Goal: Task Accomplishment & Management: Manage account settings

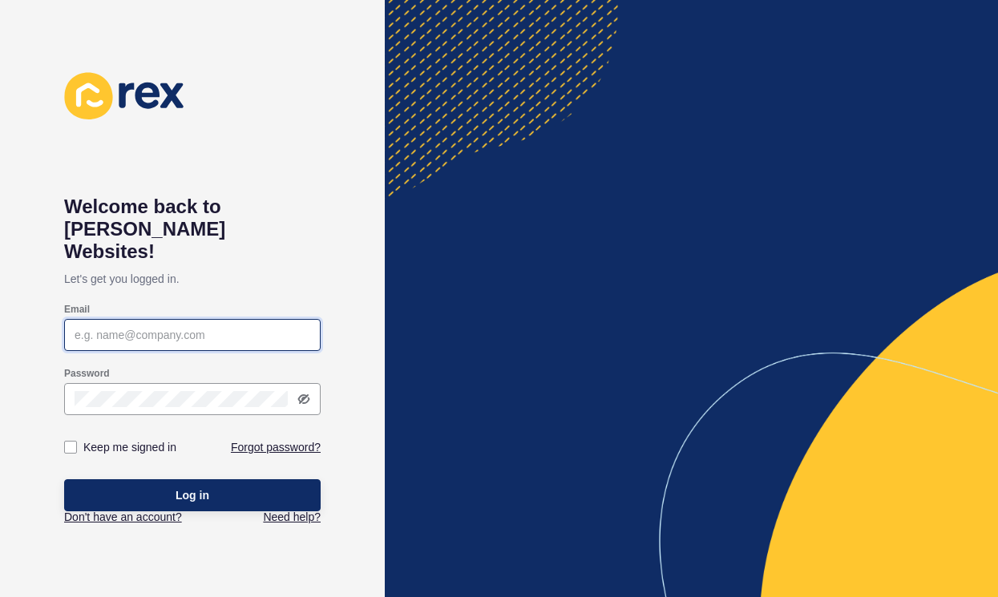
type input "[PERSON_NAME][EMAIL_ADDRESS][DOMAIN_NAME]"
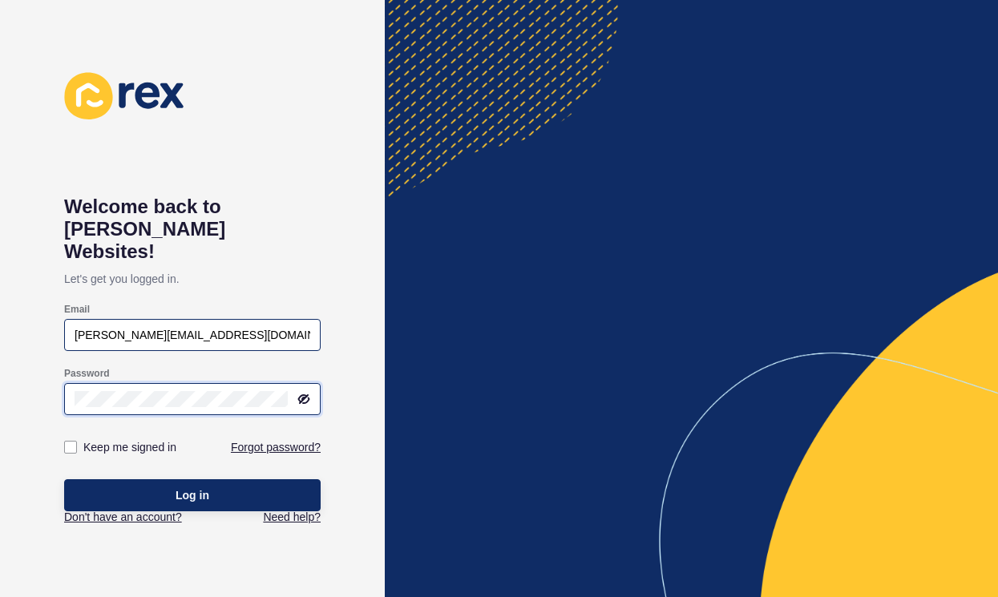
click at [192, 479] on button "Log in" at bounding box center [192, 495] width 257 height 32
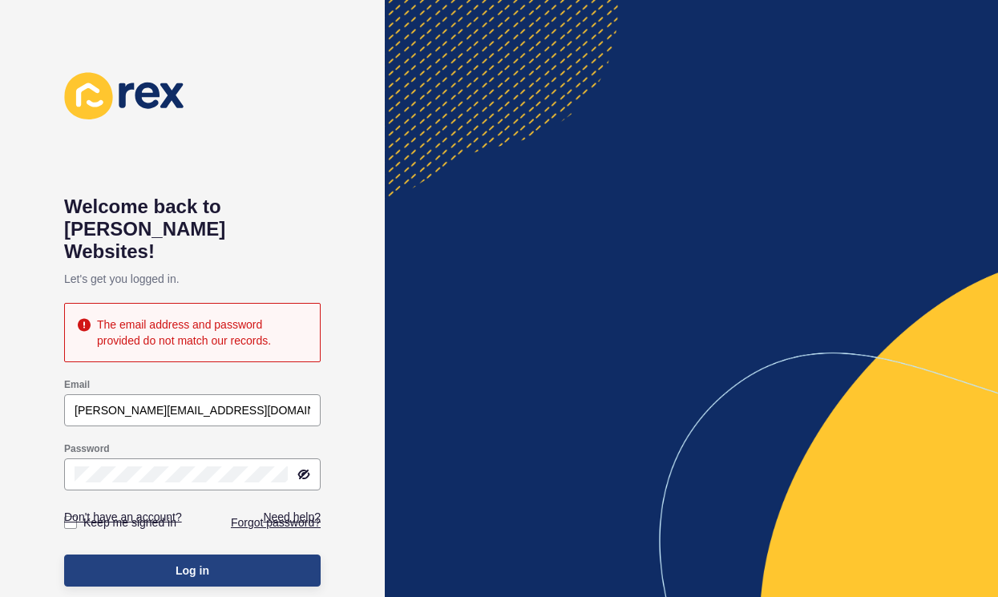
click at [195, 563] on span "Log in" at bounding box center [193, 571] width 34 height 16
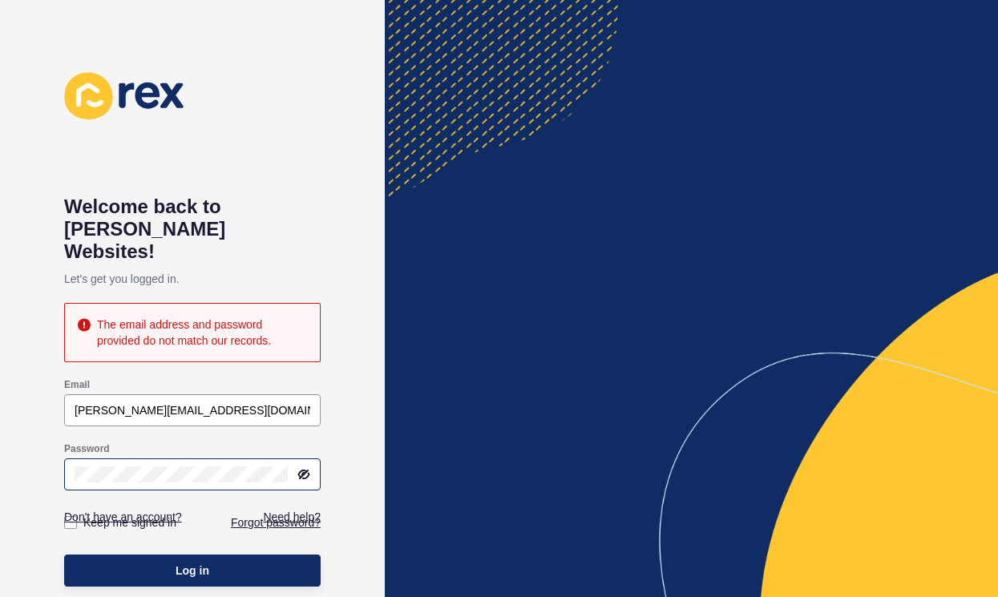
click at [305, 471] on icon at bounding box center [305, 475] width 10 height 8
click at [10, 449] on div "Welcome back to [PERSON_NAME] Websites! Let's get you logged in. The email addr…" at bounding box center [192, 298] width 385 height 597
click at [260, 515] on link "Forgot password?" at bounding box center [276, 523] width 90 height 16
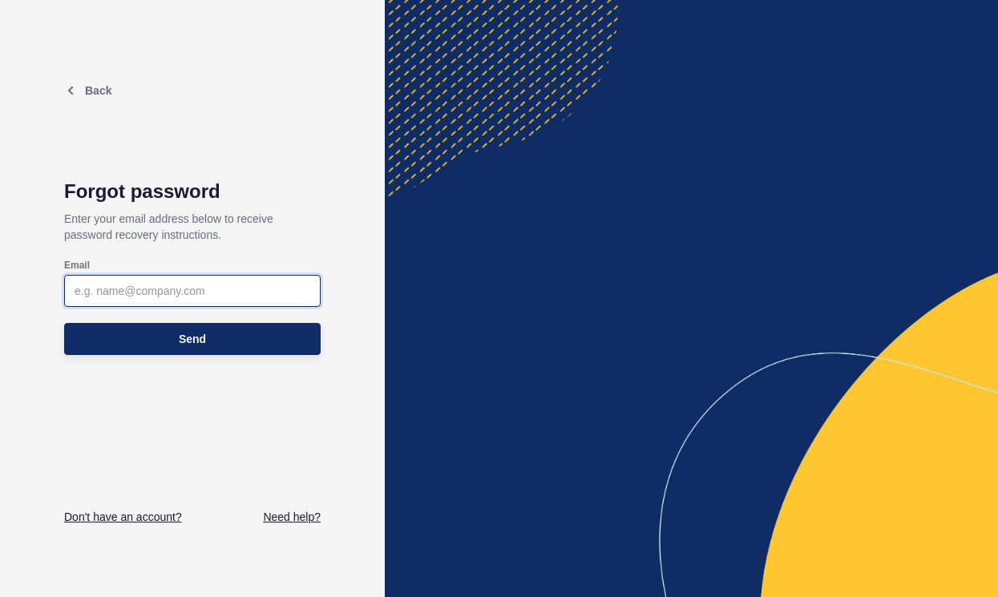
click at [131, 294] on input "Email" at bounding box center [193, 291] width 236 height 16
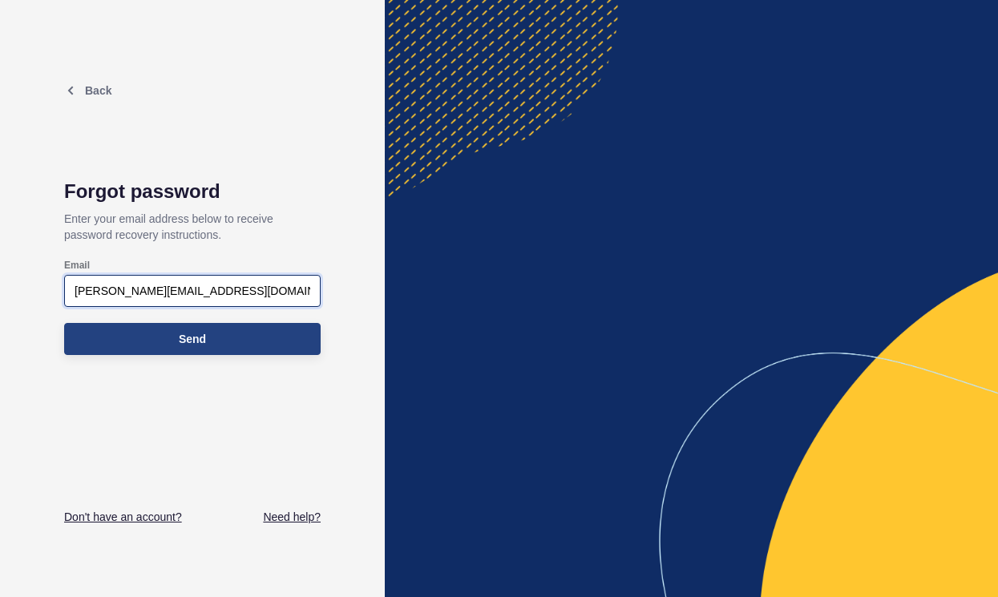
type input "[PERSON_NAME][EMAIL_ADDRESS][DOMAIN_NAME]"
click at [200, 340] on span "Send" at bounding box center [192, 339] width 27 height 16
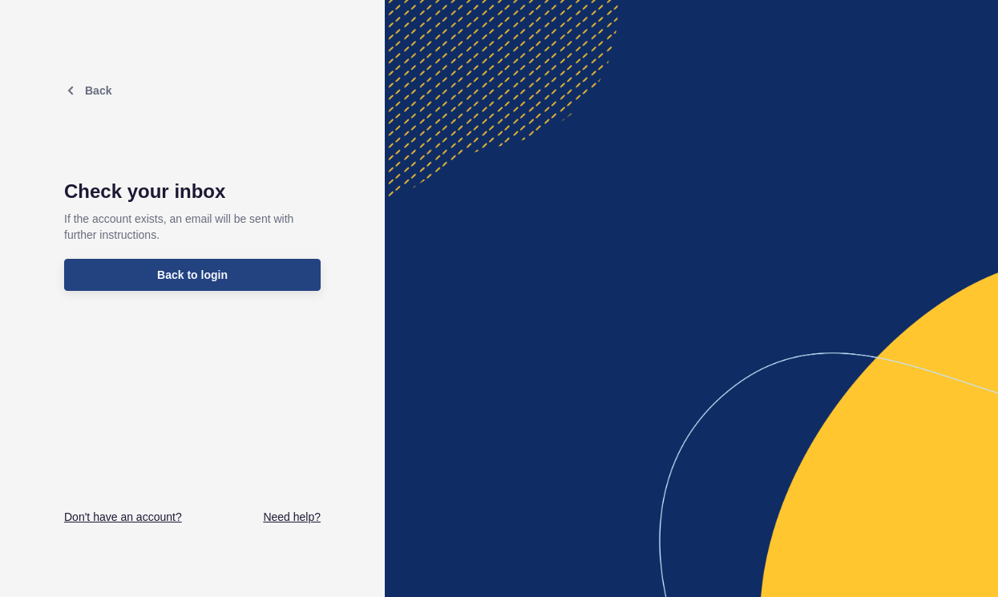
click at [192, 272] on span "Back to login" at bounding box center [192, 275] width 71 height 16
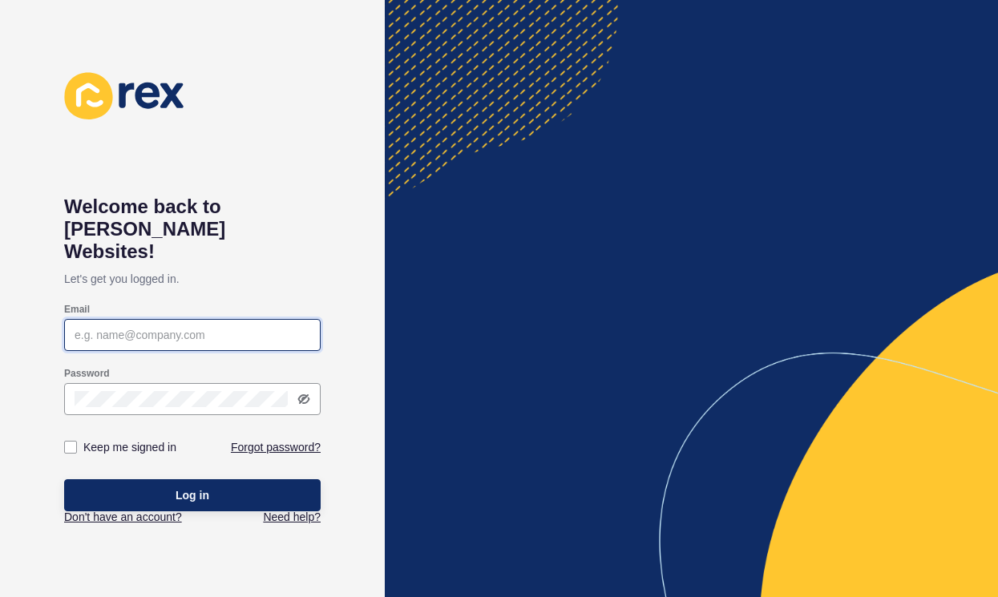
type input "[PERSON_NAME][EMAIL_ADDRESS][DOMAIN_NAME]"
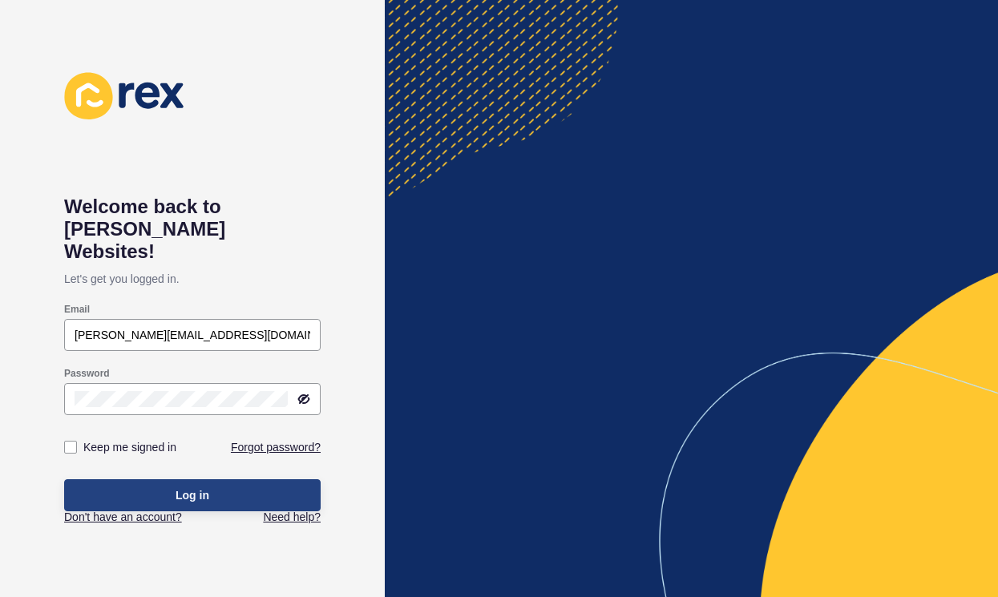
click at [164, 481] on button "Log in" at bounding box center [192, 495] width 257 height 32
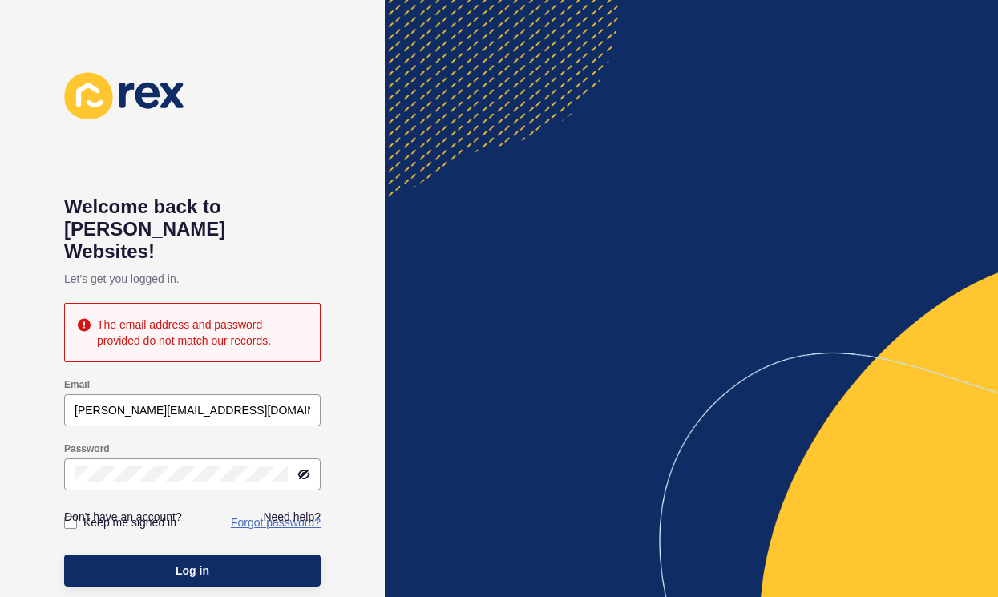
click at [259, 515] on link "Forgot password?" at bounding box center [276, 523] width 90 height 16
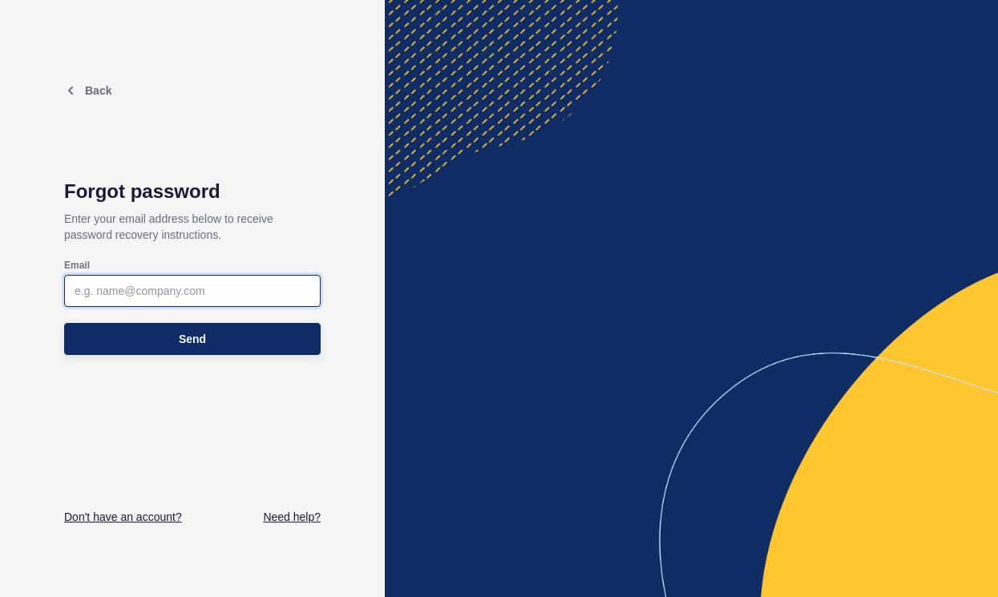
click at [144, 295] on input "Email" at bounding box center [193, 291] width 236 height 16
type input "[PERSON_NAME][EMAIL_ADDRESS][DOMAIN_NAME]"
